Goal: Find specific page/section: Find specific page/section

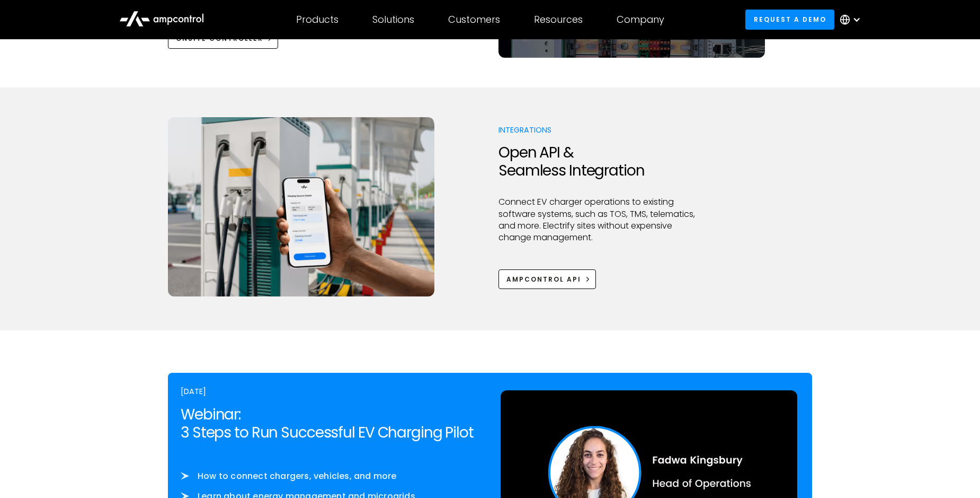
scroll to position [1390, 0]
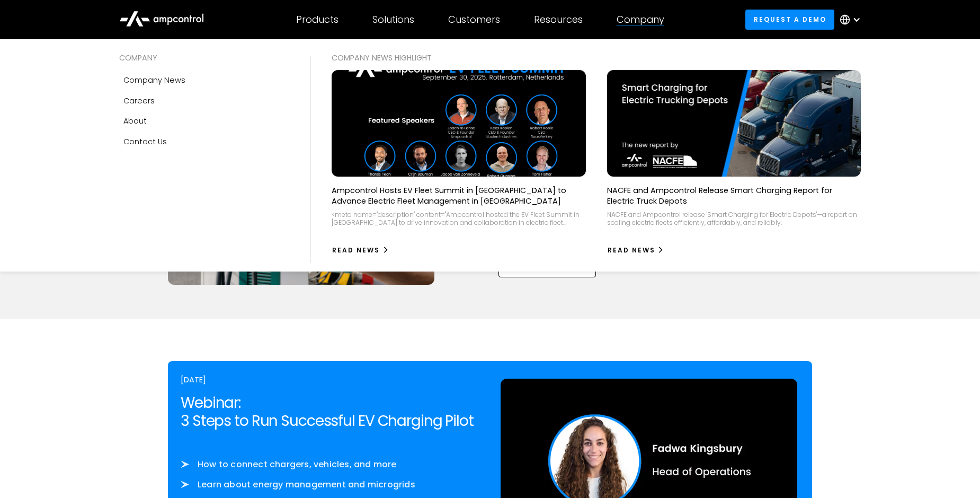
click at [648, 23] on div "Company" at bounding box center [641, 20] width 48 height 12
click at [139, 100] on div "Careers" at bounding box center [138, 101] width 31 height 12
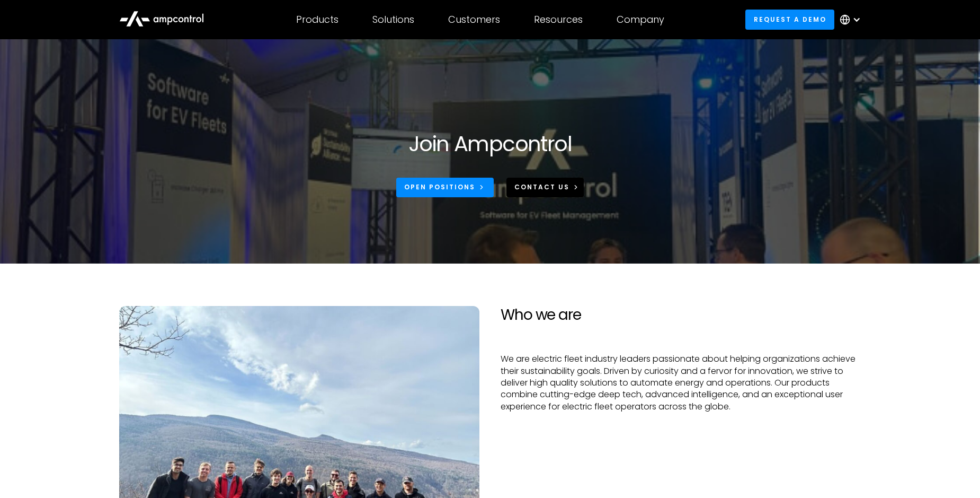
click at [561, 188] on div "CONTACT US" at bounding box center [542, 187] width 55 height 10
